Goal: Transaction & Acquisition: Purchase product/service

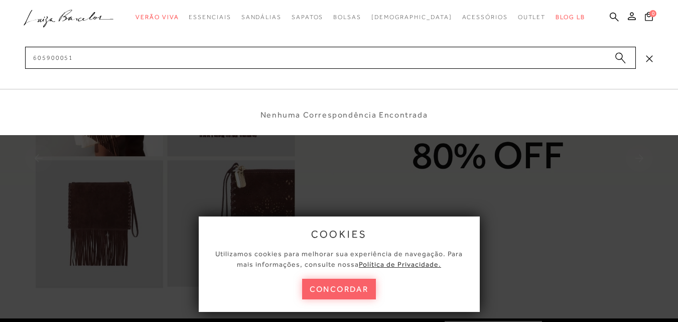
type input "605900051"
click at [615, 55] on button "submit" at bounding box center [620, 59] width 15 height 14
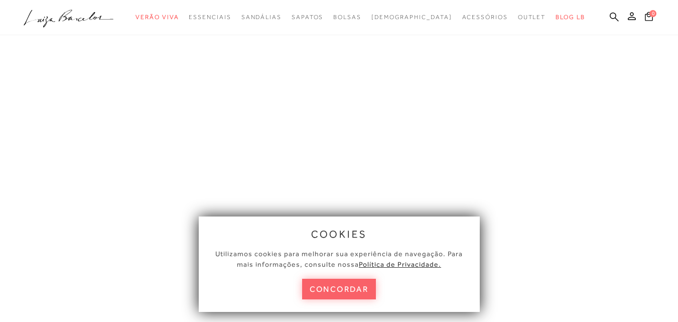
click at [351, 291] on button "concordar" at bounding box center [339, 289] width 74 height 21
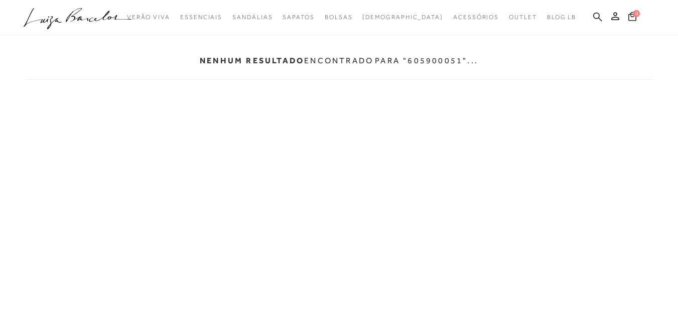
click at [594, 17] on icon at bounding box center [597, 16] width 9 height 9
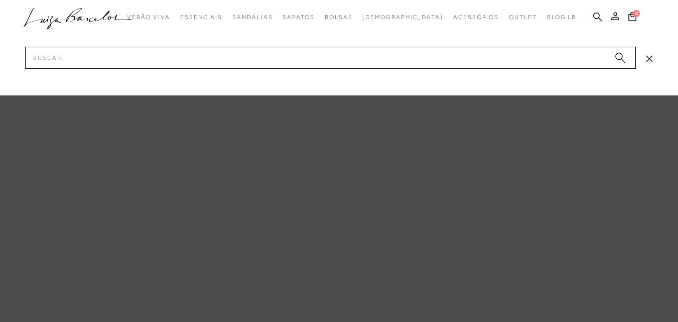
click at [501, 73] on div at bounding box center [339, 47] width 678 height 95
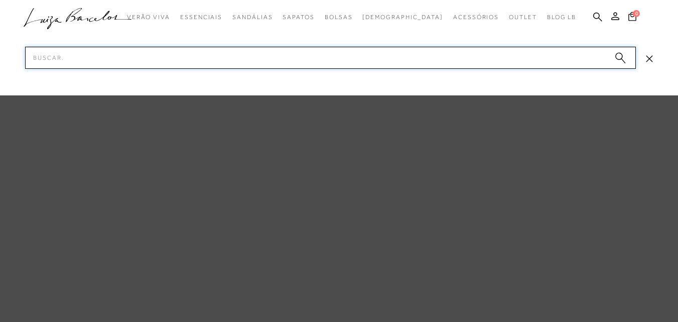
click at [406, 59] on input "Pesquisar" at bounding box center [330, 58] width 611 height 22
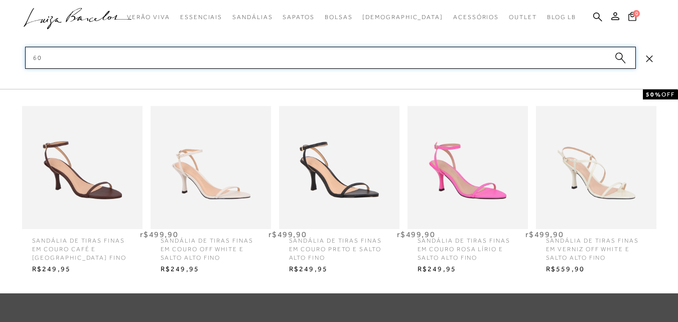
type input "6"
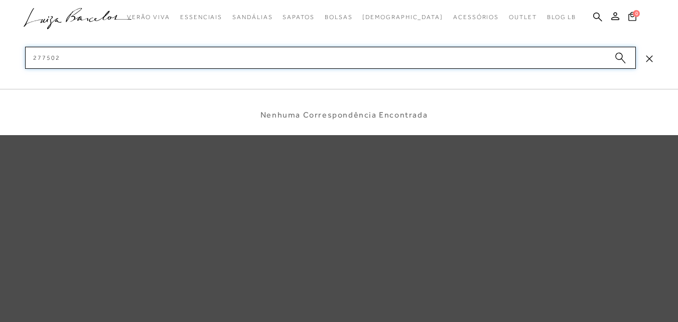
type input "277502"
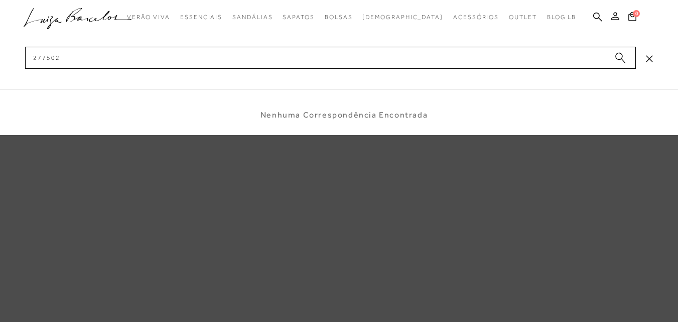
click at [617, 60] on icon "submit" at bounding box center [620, 58] width 11 height 12
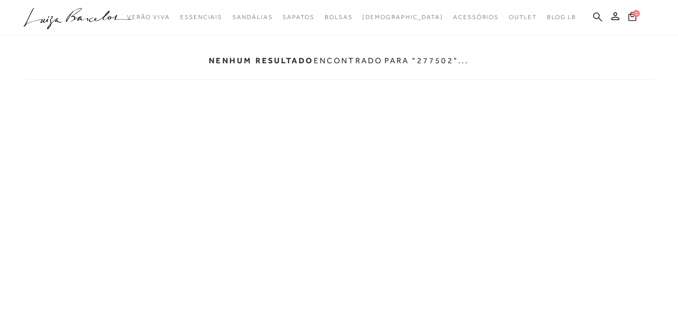
click at [599, 18] on icon at bounding box center [597, 16] width 9 height 9
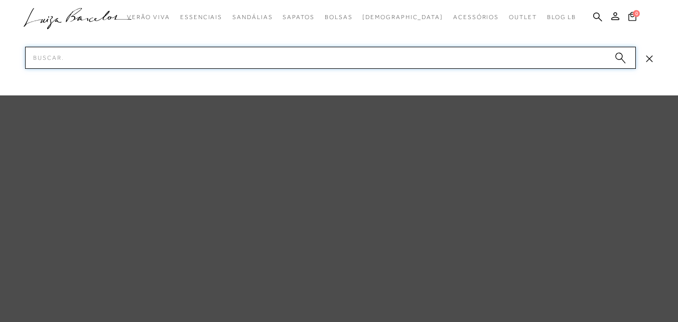
click at [522, 64] on input "Pesquisar" at bounding box center [330, 58] width 611 height 22
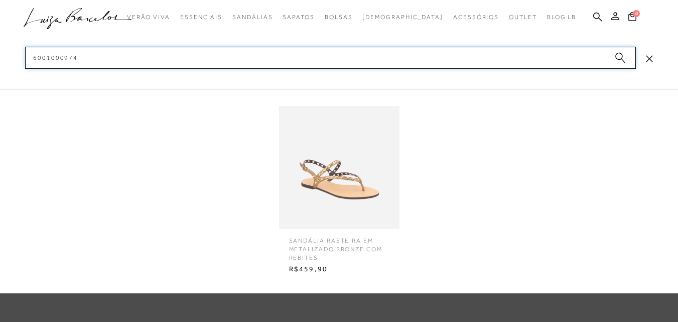
scroll to position [50, 0]
type input "6001000974"
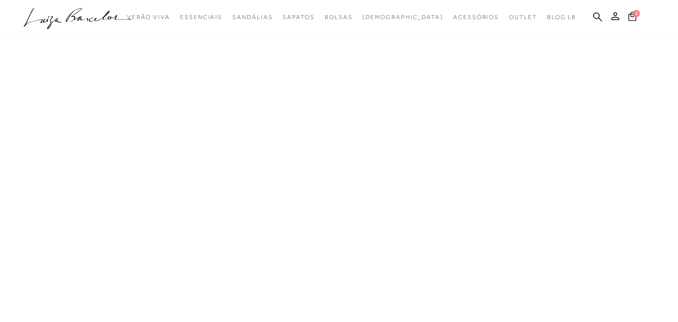
scroll to position [0, 0]
click at [597, 17] on icon at bounding box center [597, 17] width 9 height 10
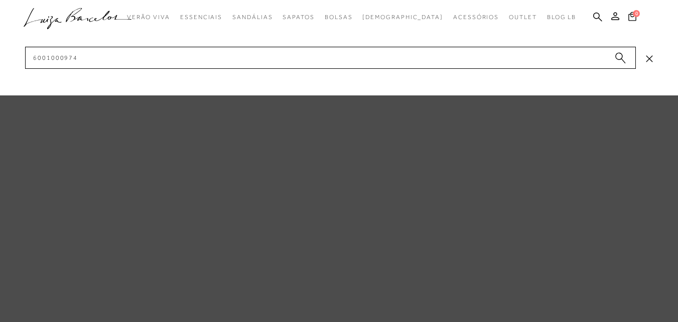
click at [619, 55] on circle "submit" at bounding box center [619, 56] width 7 height 7
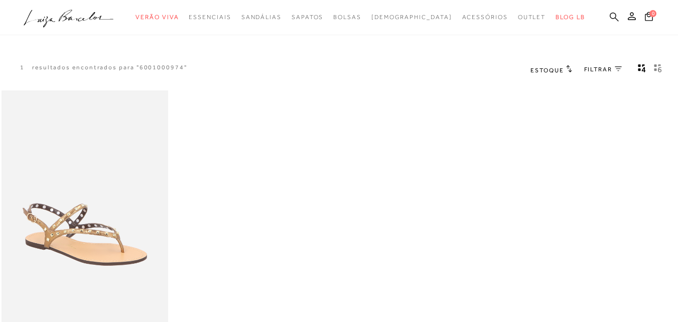
click at [610, 17] on icon at bounding box center [614, 16] width 9 height 9
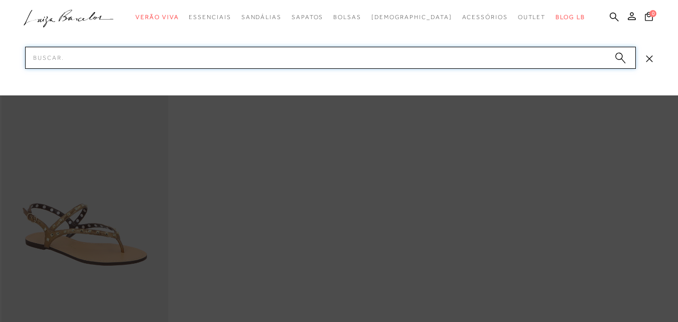
click at [557, 60] on input "Pesquisar" at bounding box center [330, 58] width 611 height 22
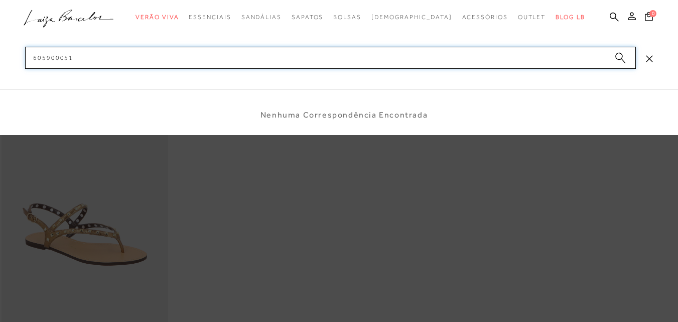
type input "605900051"
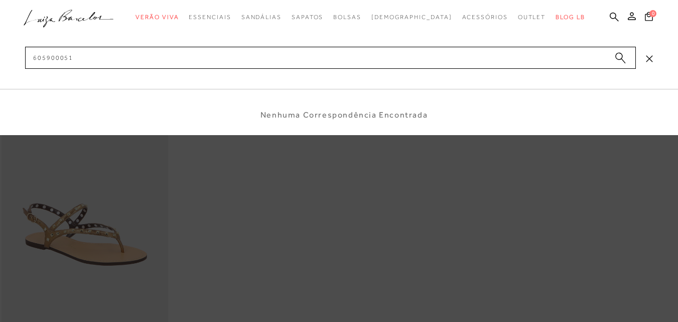
click at [621, 56] on circle "submit" at bounding box center [619, 56] width 7 height 7
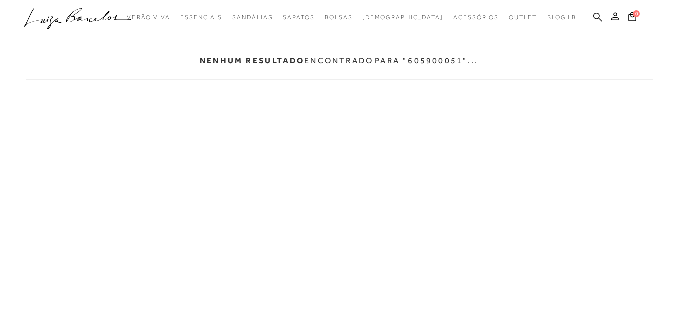
click at [597, 17] on icon at bounding box center [597, 17] width 9 height 10
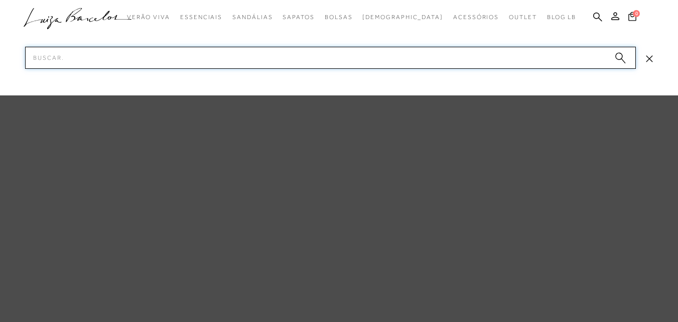
click at [571, 64] on input "Pesquisar" at bounding box center [330, 58] width 611 height 22
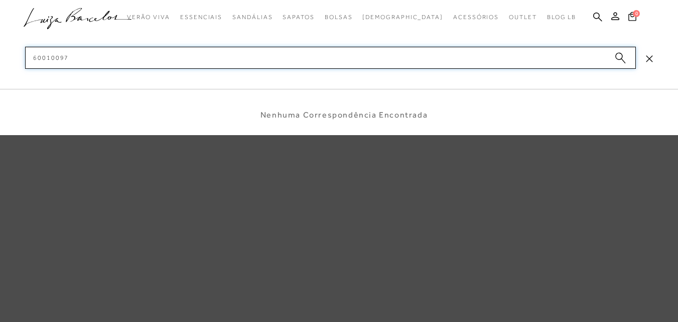
type input "600100973"
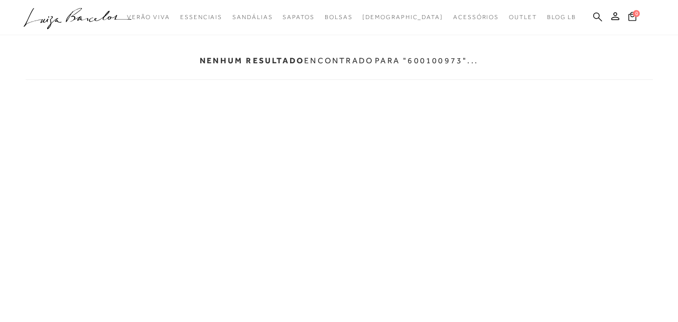
click at [594, 14] on icon at bounding box center [597, 16] width 9 height 9
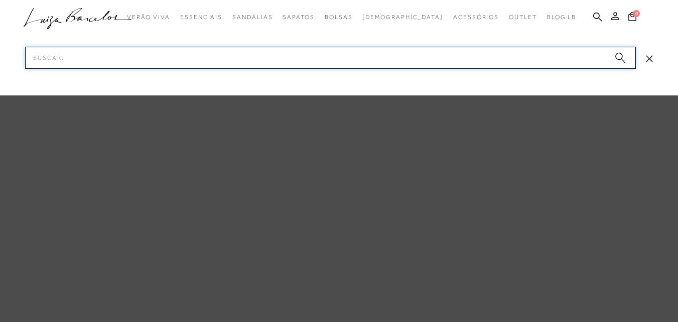
click at [542, 62] on input "Pesquisar" at bounding box center [330, 58] width 611 height 22
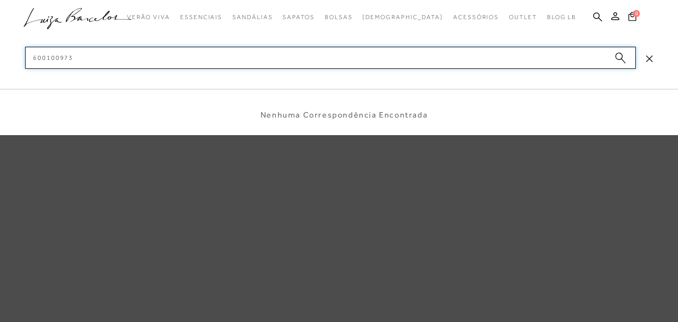
type input "600100973"
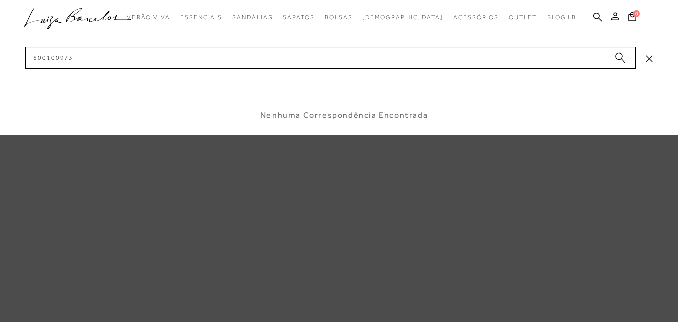
click at [618, 58] on circle "submit" at bounding box center [619, 56] width 7 height 7
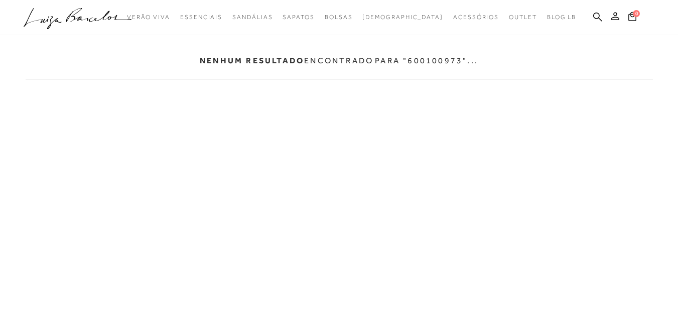
click at [597, 9] on ul ".a{fill-rule:evenodd;} Verão Viva Em alta Modelo Essenciais [GEOGRAPHIC_DATA]" at bounding box center [332, 17] width 616 height 19
click at [593, 17] on ul ".a{fill-rule:evenodd;} Verão Viva Em alta Modelo Essenciais [GEOGRAPHIC_DATA]" at bounding box center [332, 17] width 616 height 19
click at [599, 14] on icon at bounding box center [597, 16] width 9 height 9
click at [595, 14] on icon at bounding box center [597, 16] width 9 height 9
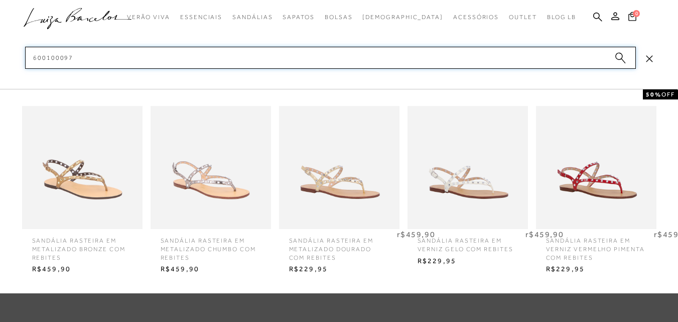
scroll to position [100, 0]
type input "600100097"
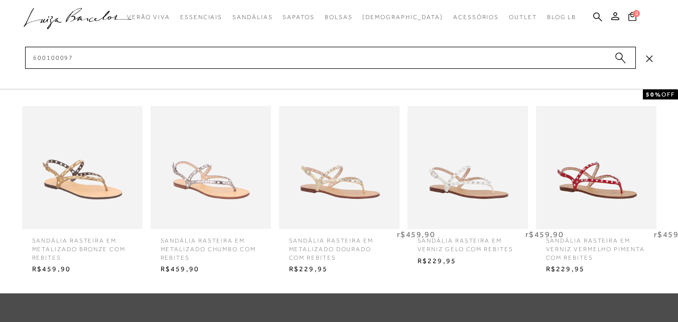
click at [347, 245] on span "SANDÁLIA RASTEIRA EM METALIZADO DOURADO COM REBITES" at bounding box center [339, 245] width 115 height 33
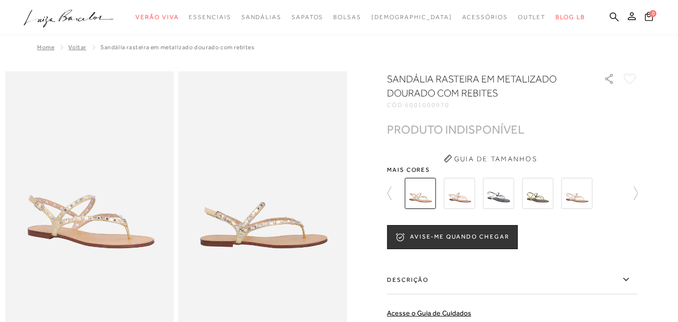
drag, startPoint x: 407, startPoint y: 105, endPoint x: 475, endPoint y: 108, distance: 68.4
click at [475, 108] on div "SANDÁLIA RASTEIRA EM METALIZADO DOURADO COM REBITES CÓD: 6001000970 × É necessá…" at bounding box center [512, 261] width 251 height 379
copy div ": 6001000970"
